Goal: Information Seeking & Learning: Learn about a topic

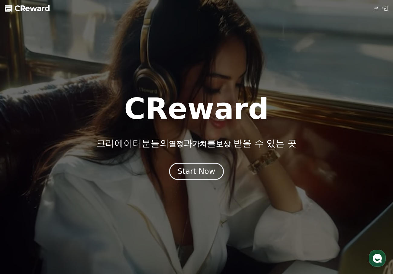
click at [196, 179] on button "Start Now" at bounding box center [196, 171] width 55 height 17
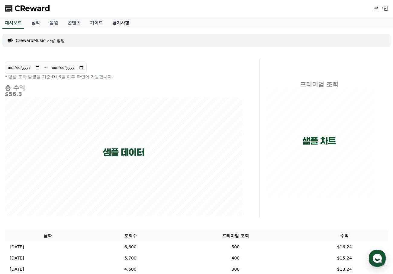
click at [118, 24] on link "공지사항" at bounding box center [121, 22] width 27 height 11
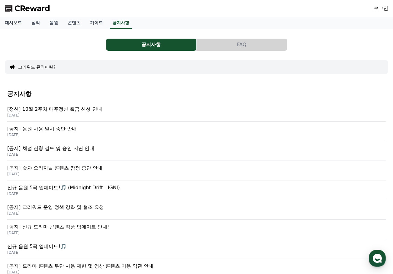
click at [84, 108] on p "[정산] 10월 2주차 매주정산 출금 신청 안내" at bounding box center [196, 109] width 378 height 7
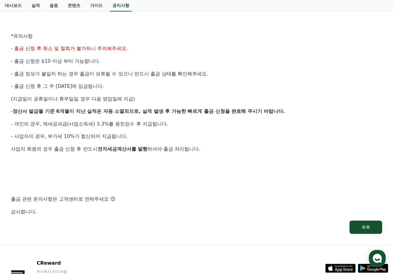
scroll to position [281, 0]
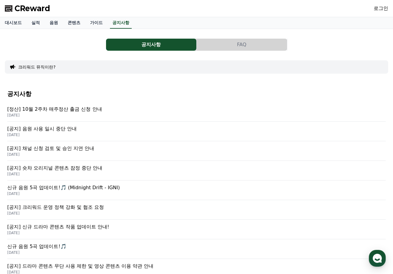
click at [58, 131] on p "[공지] 음원 사용 일시 중단 안내" at bounding box center [196, 128] width 378 height 7
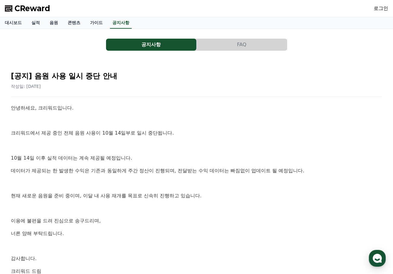
click at [220, 48] on button "FAQ" at bounding box center [242, 45] width 90 height 12
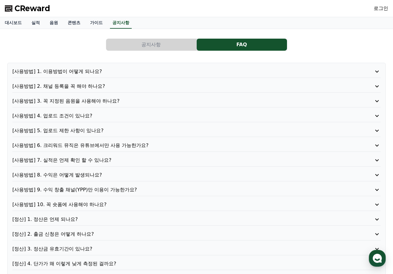
click at [93, 67] on div "[사용방법] 1. 이용방법이 어떻게 되나요? [사용방법] 2. 채널 등록을 꼭 해야 하나요? [사용방법] 3. 꼭 지정된 음원을 사용해야 하나…" at bounding box center [196, 175] width 378 height 225
click at [89, 23] on link "가이드" at bounding box center [96, 22] width 22 height 11
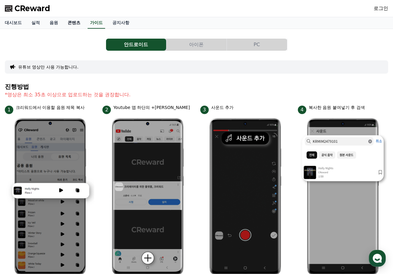
click at [68, 21] on link "콘텐츠" at bounding box center [74, 22] width 22 height 11
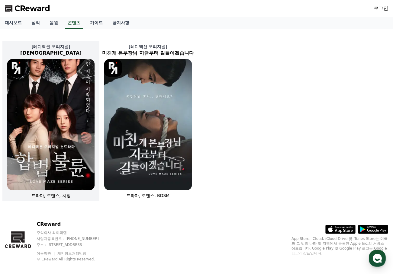
click at [62, 66] on img at bounding box center [50, 124] width 87 height 131
